Goal: Information Seeking & Learning: Learn about a topic

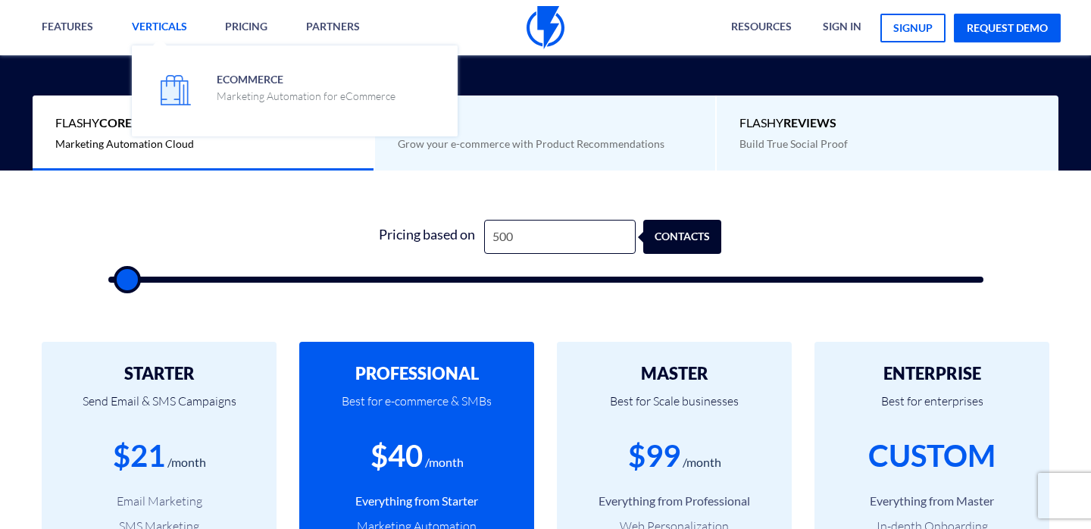
scroll to position [374, 0]
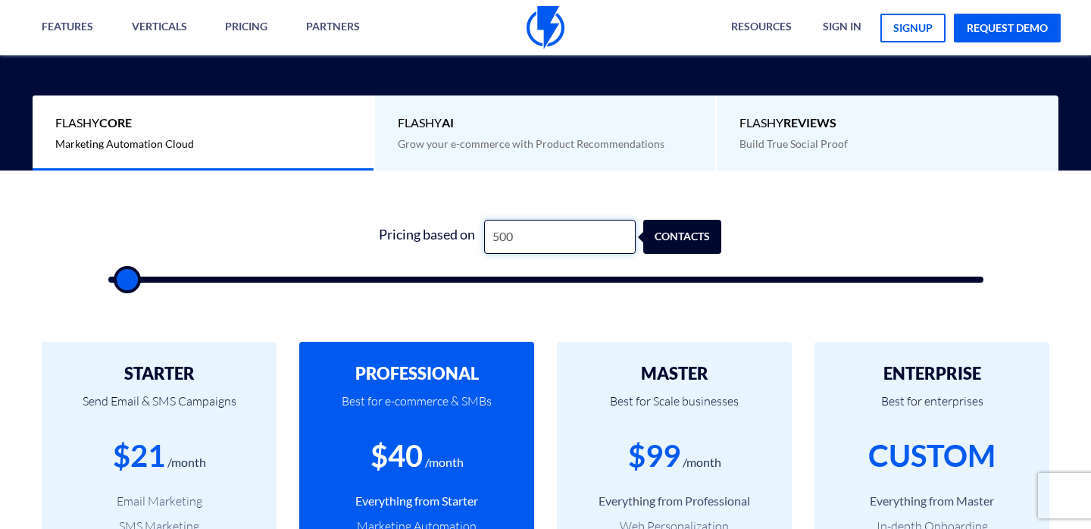
drag, startPoint x: 514, startPoint y: 230, endPoint x: 448, endPoint y: 237, distance: 66.2
click at [448, 237] on div "Pricing based on 500 contacts" at bounding box center [545, 237] width 351 height 34
type input "1"
type input "500"
type input "16"
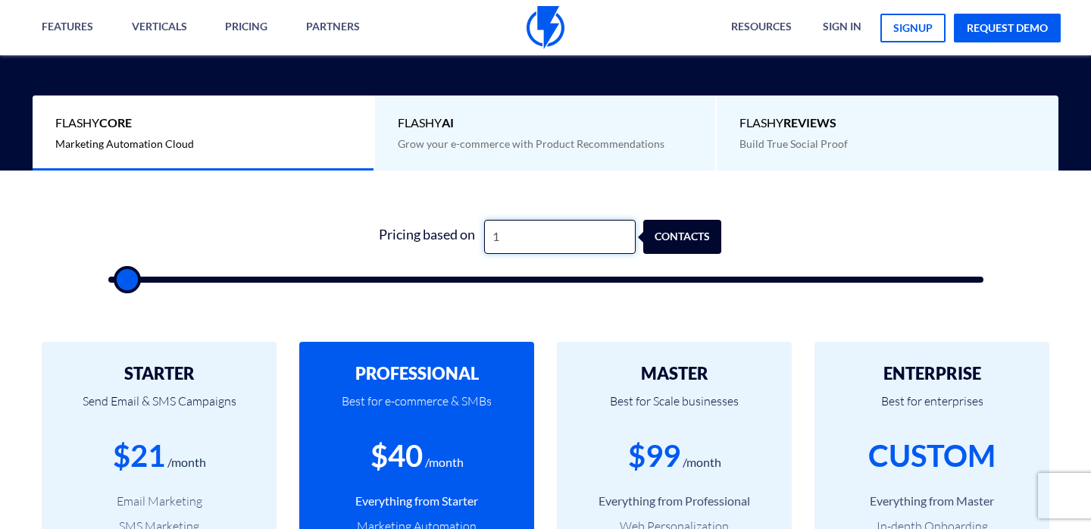
type input "500"
type input "168"
type input "500"
type input "1,680"
type input "1500"
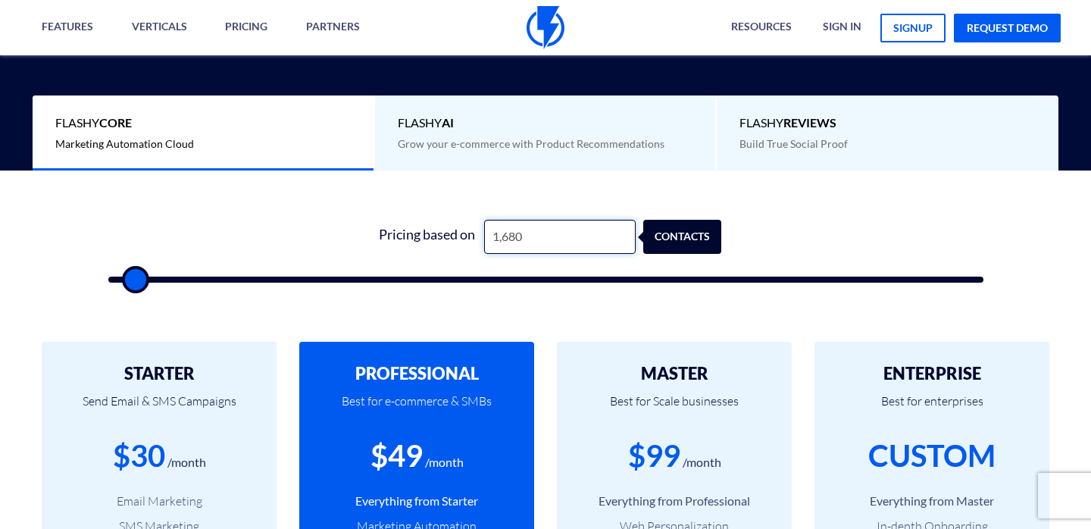
type input "1,680"
